Goal: Information Seeking & Learning: Check status

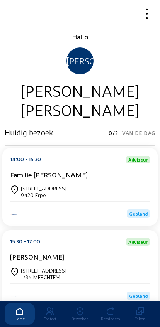
click at [74, 307] on icon at bounding box center [80, 311] width 30 height 9
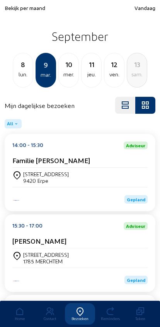
click at [28, 72] on div "lun." at bounding box center [23, 74] width 20 height 9
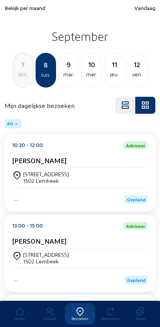
click at [16, 71] on div "dim." at bounding box center [23, 74] width 20 height 9
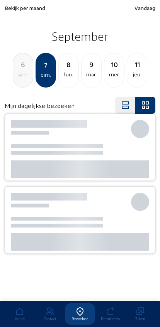
click at [18, 70] on div "sam." at bounding box center [23, 74] width 20 height 9
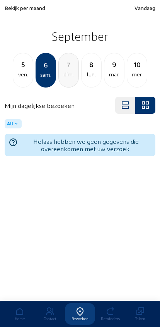
click at [18, 72] on div "ven." at bounding box center [23, 74] width 20 height 9
click at [19, 73] on div "jeu." at bounding box center [23, 74] width 20 height 9
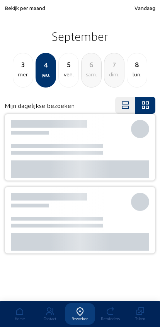
click at [15, 73] on div "mer." at bounding box center [23, 74] width 20 height 9
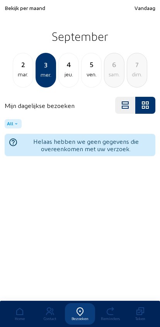
click at [17, 76] on div "mar." at bounding box center [23, 74] width 20 height 9
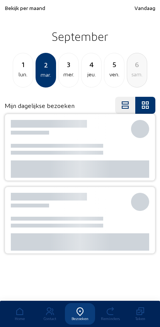
click at [20, 77] on div "lun." at bounding box center [23, 74] width 20 height 9
click at [20, 78] on div "dim." at bounding box center [23, 74] width 20 height 9
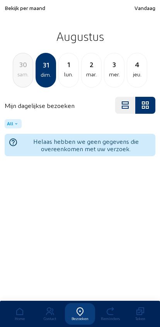
click at [19, 81] on div "30 sam." at bounding box center [23, 70] width 20 height 35
click at [16, 86] on div "29 ven." at bounding box center [23, 70] width 20 height 35
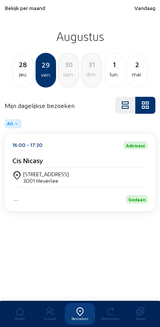
click at [18, 83] on div "28 jeu." at bounding box center [23, 70] width 20 height 35
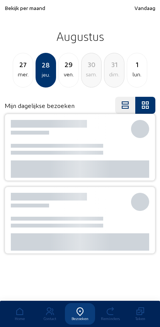
click at [20, 78] on div "mer." at bounding box center [23, 74] width 20 height 9
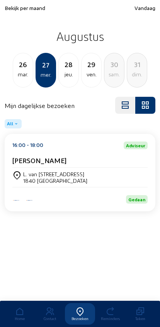
click at [15, 83] on div "26 mar." at bounding box center [23, 70] width 20 height 35
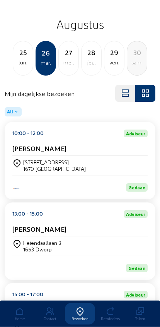
scroll to position [12, 0]
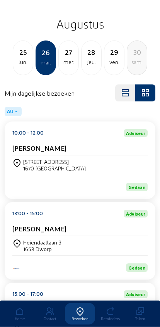
click at [35, 160] on div "[STREET_ADDRESS]" at bounding box center [54, 162] width 62 height 7
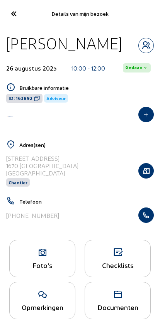
click at [152, 219] on icon "button" at bounding box center [145, 215] width 15 height 8
